Goal: Task Accomplishment & Management: Manage account settings

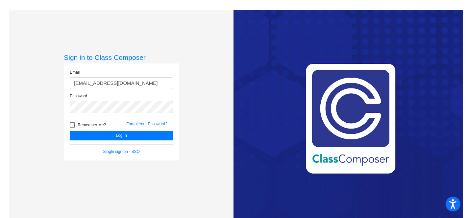
click at [70, 131] on button "Log In" at bounding box center [121, 136] width 103 height 10
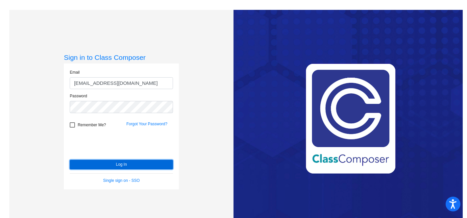
click at [132, 164] on button "Log In" at bounding box center [121, 165] width 103 height 10
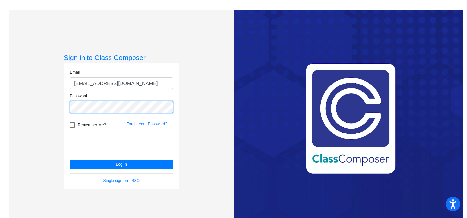
click at [70, 160] on button "Log In" at bounding box center [121, 165] width 103 height 10
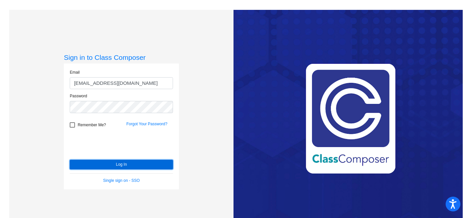
click at [119, 162] on button "Log In" at bounding box center [121, 165] width 103 height 10
click at [119, 163] on button "Log In" at bounding box center [121, 165] width 103 height 10
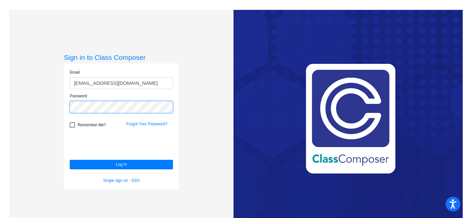
click at [70, 160] on button "Log In" at bounding box center [121, 165] width 103 height 10
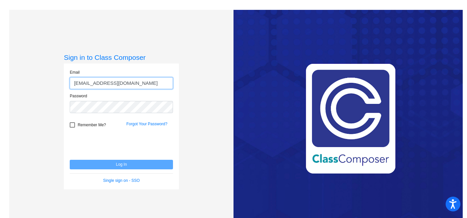
click at [124, 84] on input "[EMAIL_ADDRESS][DOMAIN_NAME]" at bounding box center [121, 83] width 103 height 12
click at [138, 84] on input "[EMAIL_ADDRESS][DOMAIN_NAME]" at bounding box center [121, 83] width 103 height 12
type input "[EMAIL_ADDRESS][DOMAIN_NAME]"
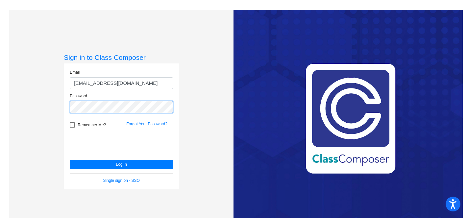
click at [70, 160] on button "Log In" at bounding box center [121, 165] width 103 height 10
